Goal: Navigation & Orientation: Find specific page/section

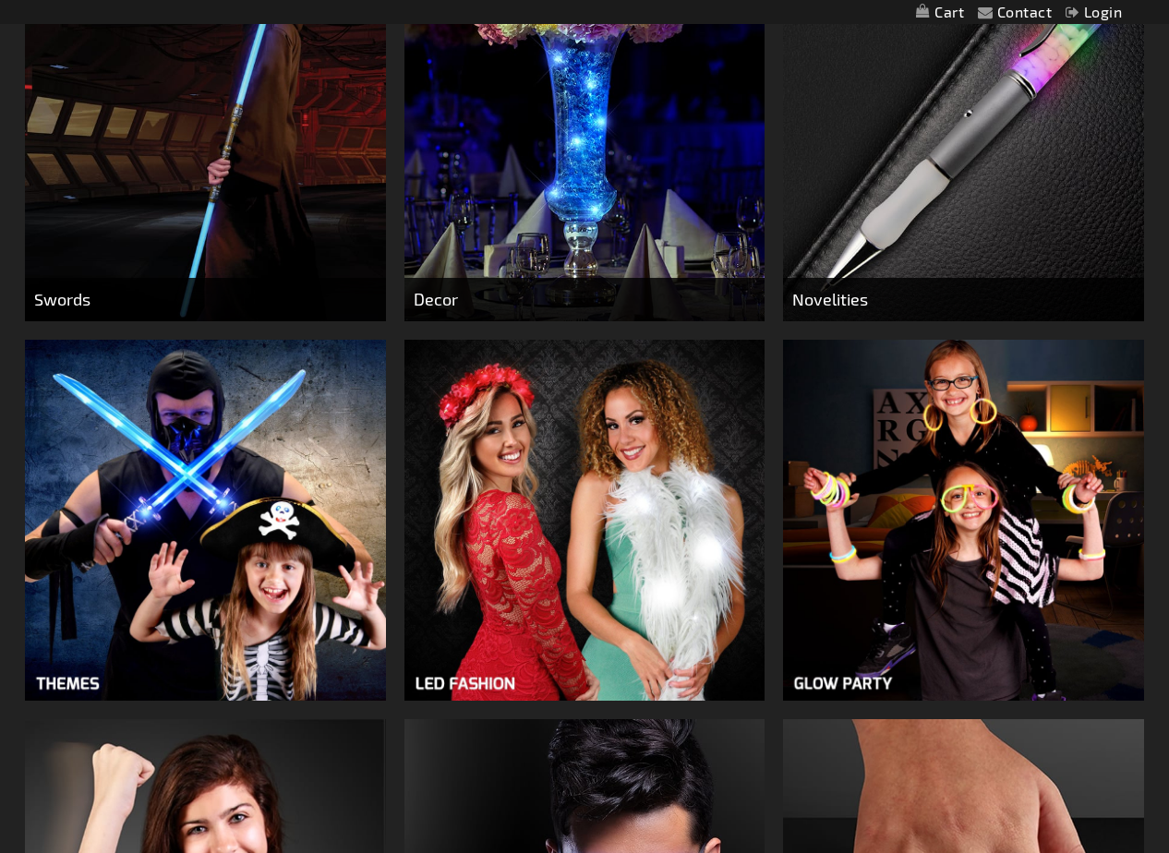
scroll to position [1138, 0]
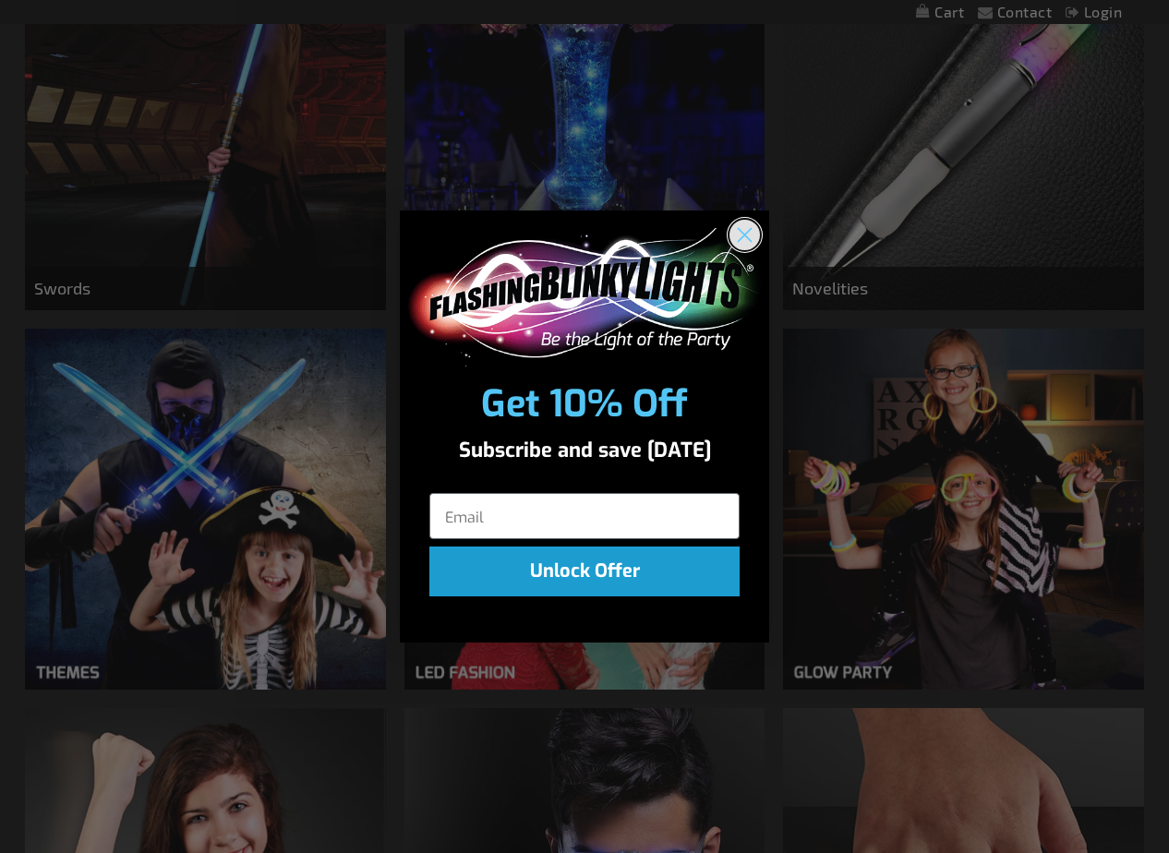
click at [746, 238] on circle "Close dialog" at bounding box center [744, 234] width 30 height 30
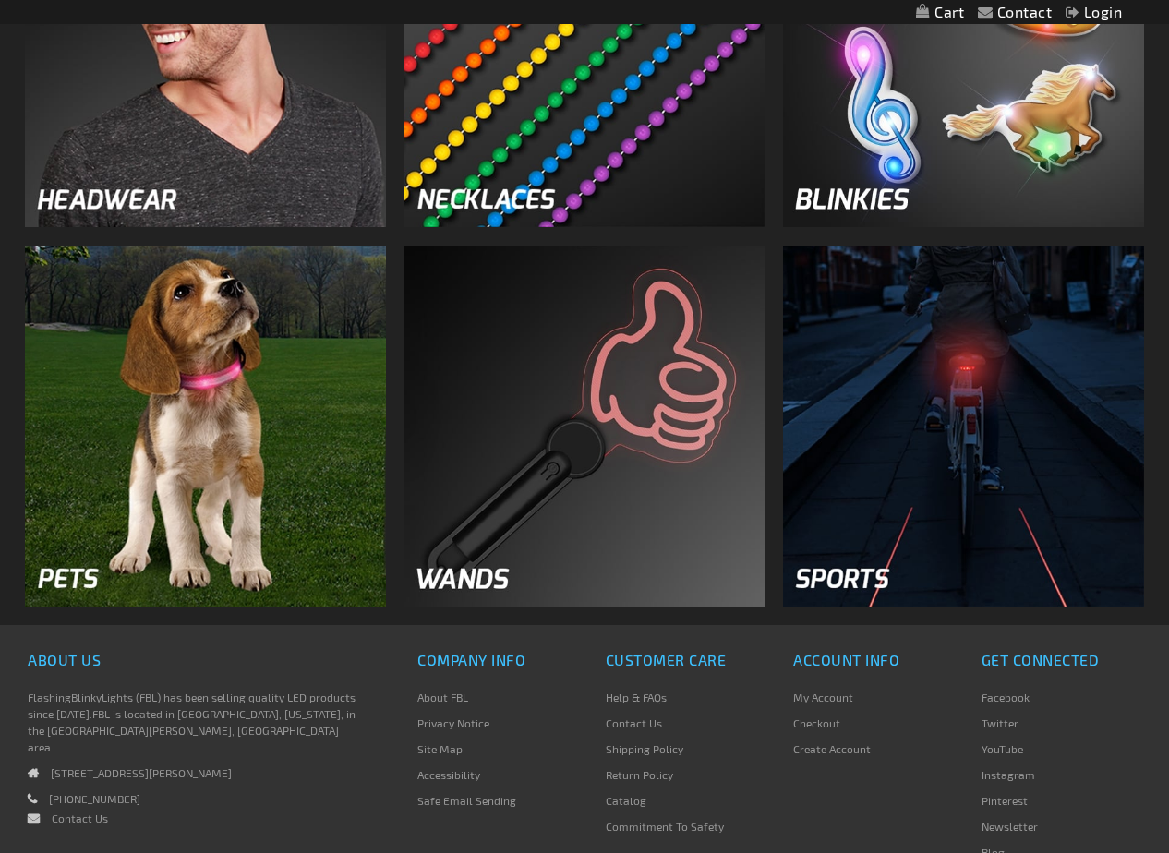
scroll to position [2368, 0]
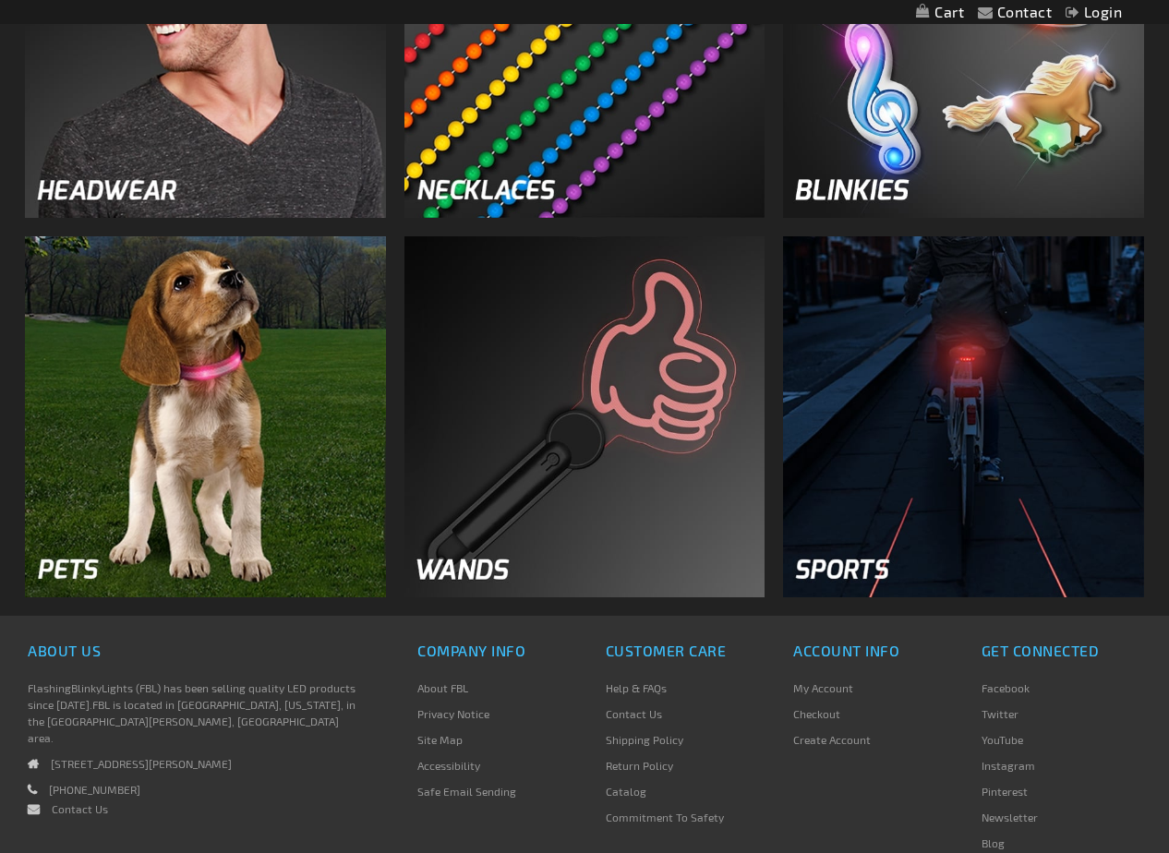
click at [474, 575] on img at bounding box center [584, 416] width 361 height 361
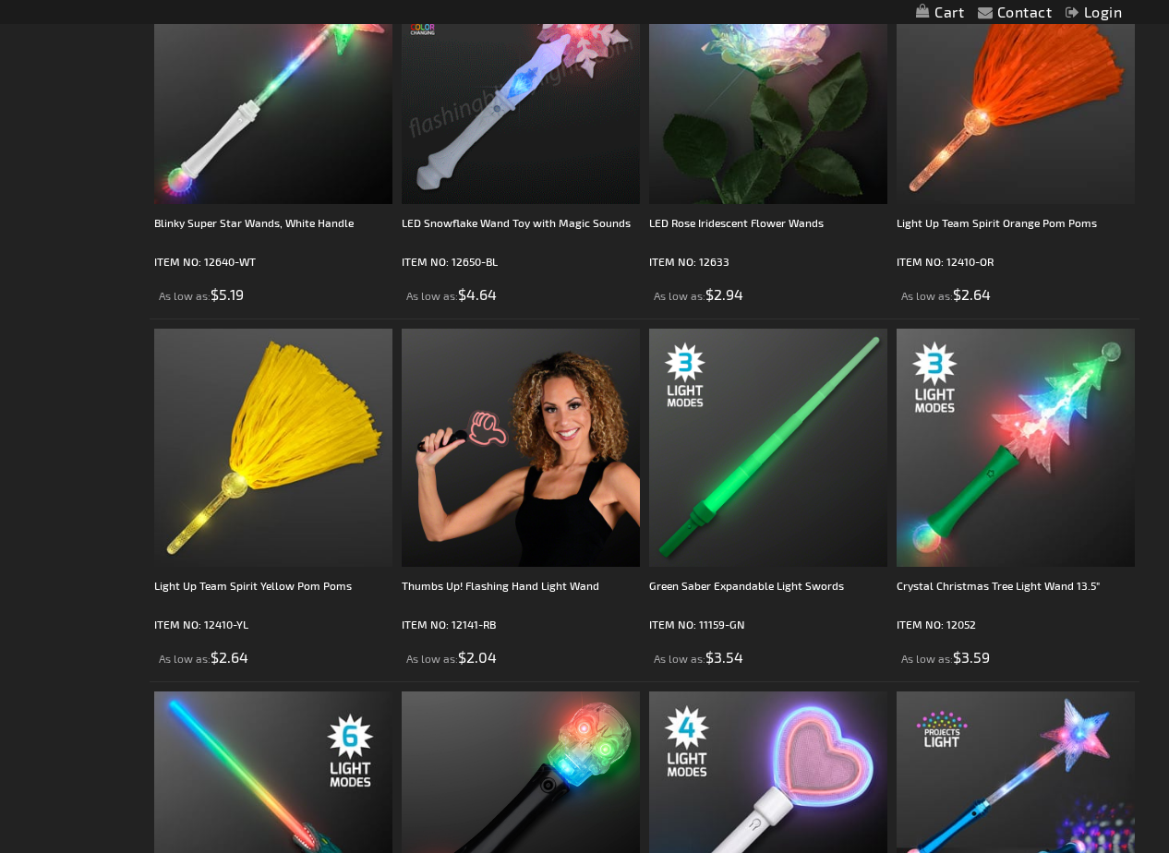
scroll to position [2957, 0]
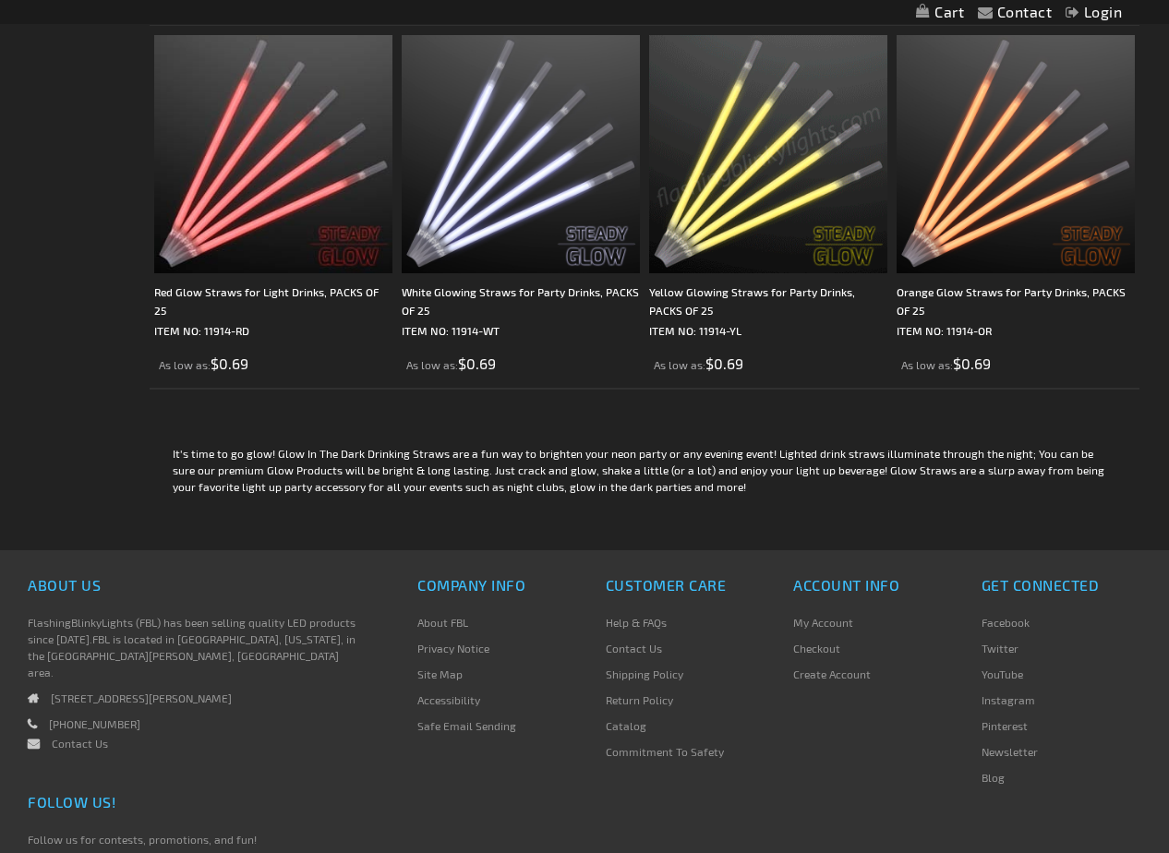
scroll to position [714, 0]
